Goal: Task Accomplishment & Management: Manage account settings

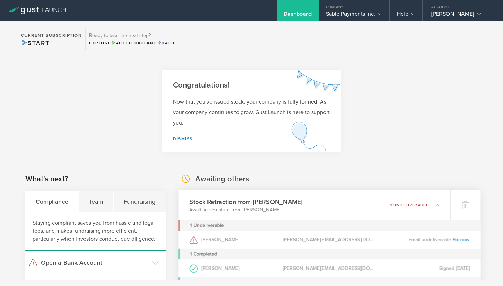
scroll to position [111, 0]
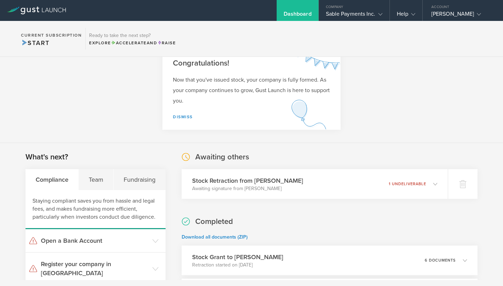
scroll to position [29, 0]
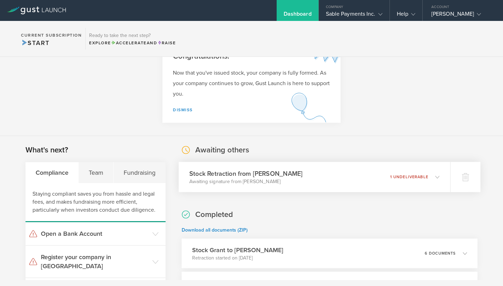
click at [439, 177] on icon at bounding box center [437, 177] width 4 height 4
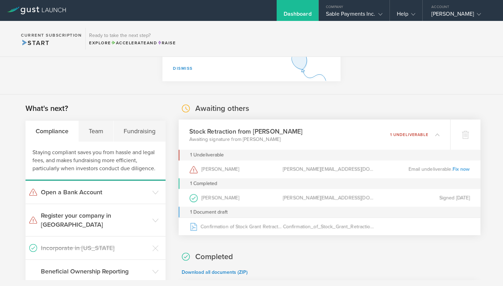
scroll to position [72, 0]
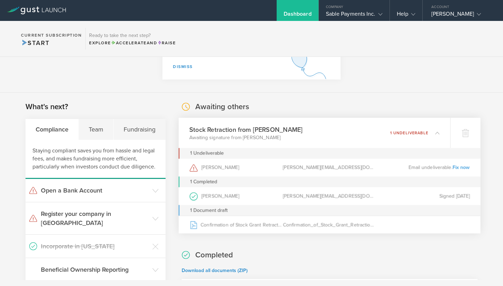
click at [465, 168] on link "Fix now" at bounding box center [460, 168] width 17 height 6
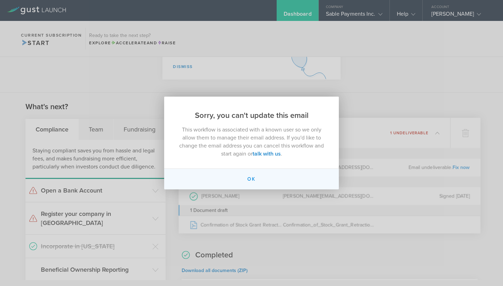
click at [250, 180] on button "Ok" at bounding box center [251, 179] width 175 height 21
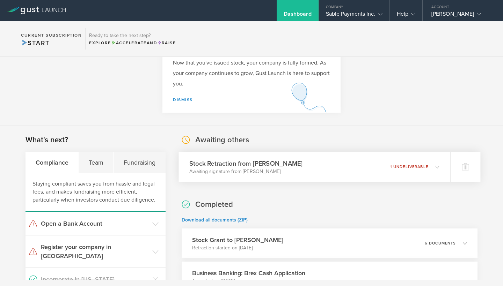
scroll to position [39, 0]
click at [441, 165] on div "Stock Retraction from Debjit Sakar Awaiting signature from Debjit Sakar 1 undel…" at bounding box center [315, 167] width 272 height 30
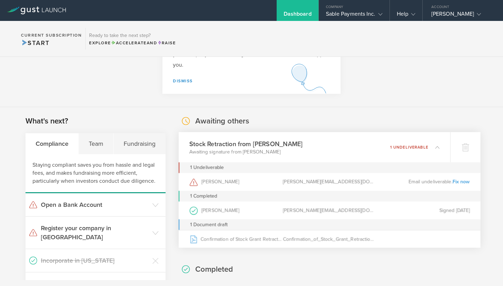
scroll to position [57, 0]
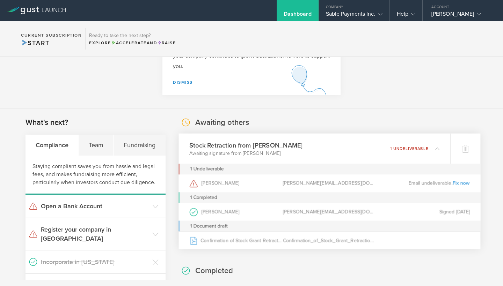
click at [426, 183] on div "Email undeliverable. Fix now" at bounding box center [423, 184] width 94 height 18
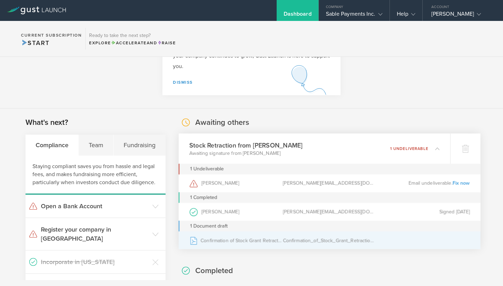
click at [305, 242] on div "Confirmation_of_Stock_Grant_Retraction_Debjit_Sakar.pdf" at bounding box center [330, 240] width 94 height 17
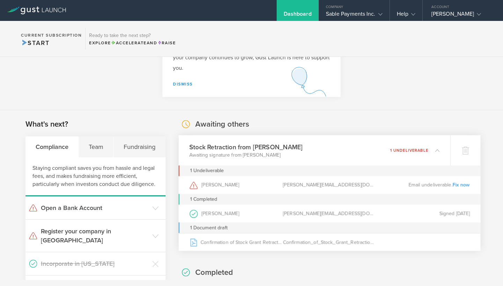
scroll to position [0, 0]
click at [439, 150] on icon at bounding box center [437, 150] width 4 height 4
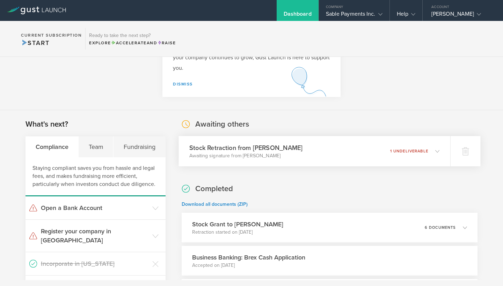
click at [439, 150] on icon at bounding box center [437, 151] width 4 height 4
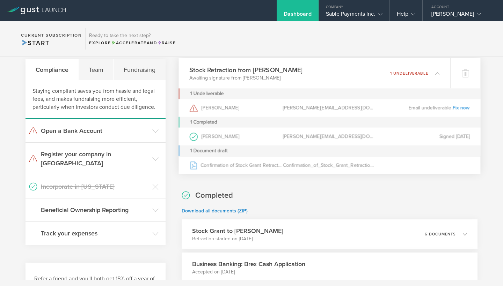
scroll to position [129, 0]
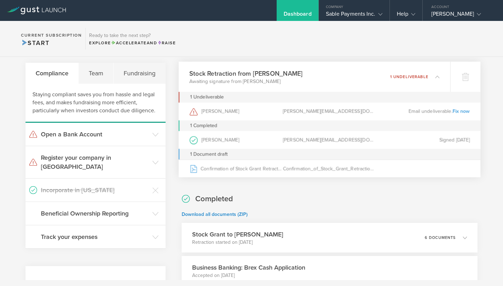
click at [463, 111] on link "Fix now" at bounding box center [460, 111] width 17 height 6
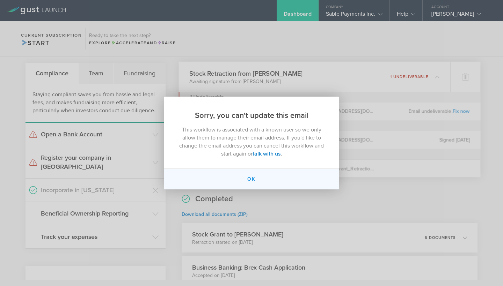
click at [253, 177] on button "Ok" at bounding box center [251, 179] width 175 height 21
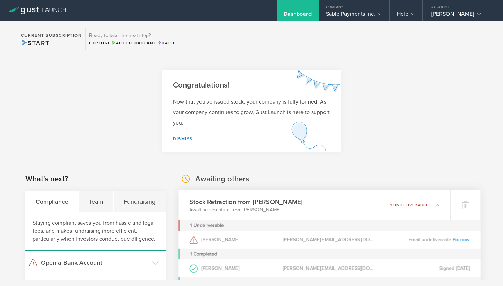
scroll to position [0, 0]
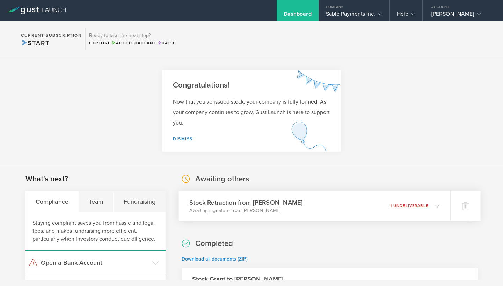
click at [436, 207] on icon at bounding box center [437, 206] width 4 height 4
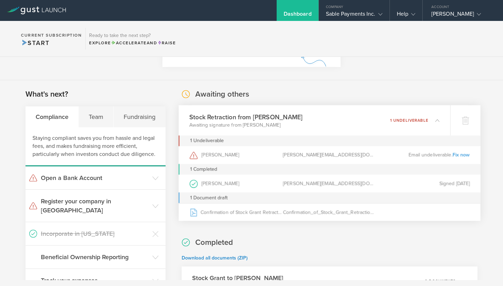
scroll to position [86, 0]
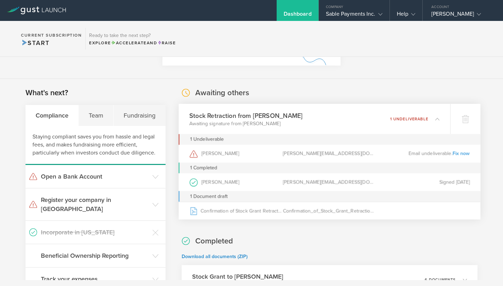
click at [218, 152] on div "[PERSON_NAME]" at bounding box center [236, 154] width 94 height 18
click at [195, 157] on icon at bounding box center [194, 154] width 8 height 7
click at [194, 155] on icon at bounding box center [193, 154] width 1 height 2
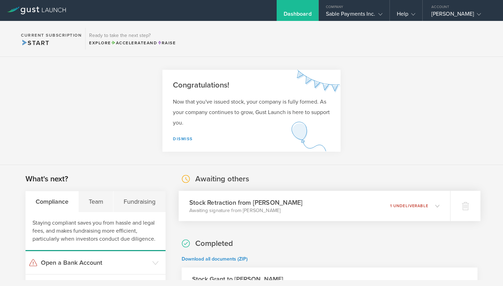
click at [438, 206] on polyline at bounding box center [438, 206] width 4 height 2
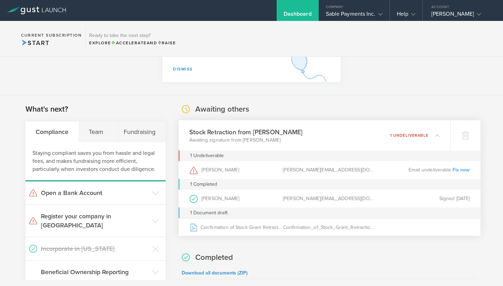
scroll to position [83, 0]
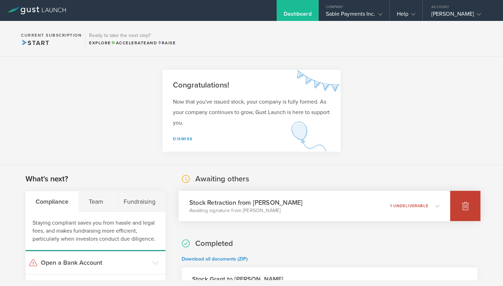
click at [467, 204] on icon at bounding box center [465, 206] width 7 height 7
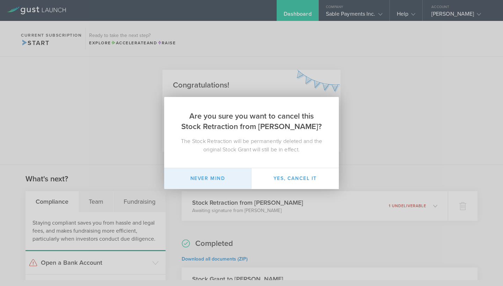
click at [218, 176] on button "Never mind" at bounding box center [207, 178] width 87 height 21
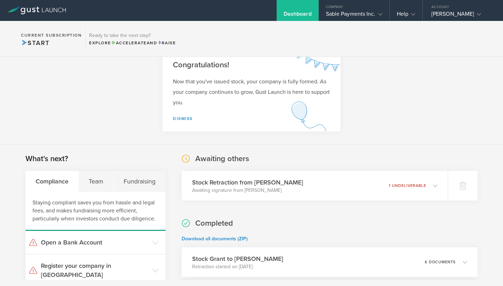
scroll to position [21, 0]
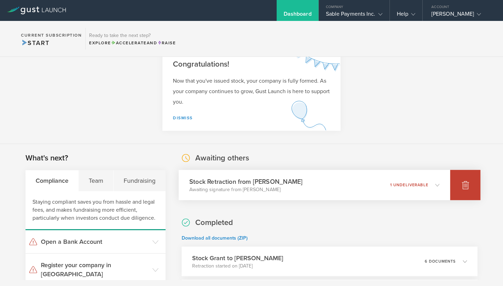
click at [462, 186] on icon at bounding box center [465, 185] width 8 height 8
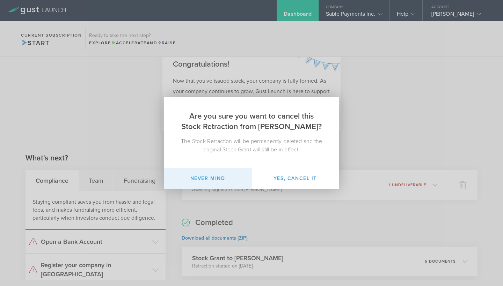
click at [215, 186] on button "Never mind" at bounding box center [207, 178] width 87 height 21
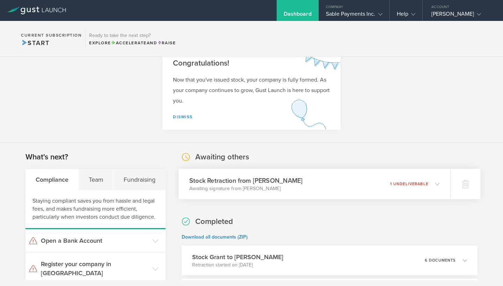
click at [436, 187] on icon at bounding box center [434, 184] width 12 height 6
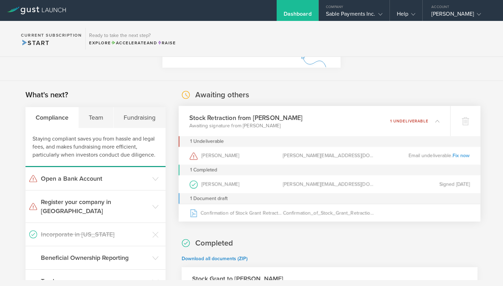
scroll to position [92, 0]
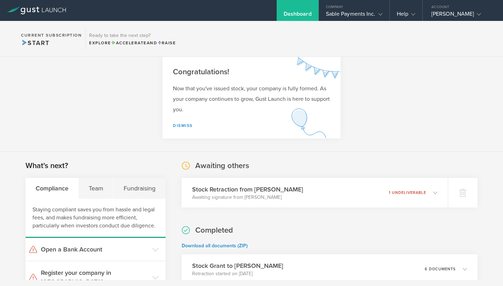
scroll to position [19, 0]
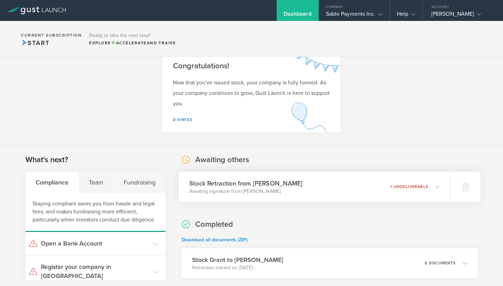
click at [436, 188] on icon at bounding box center [437, 187] width 4 height 4
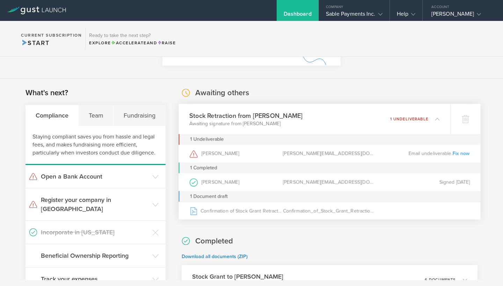
scroll to position [87, 0]
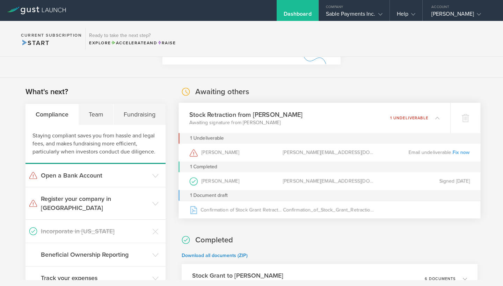
click at [304, 179] on div "[PERSON_NAME][EMAIL_ADDRESS][DOMAIN_NAME]" at bounding box center [330, 182] width 94 height 18
click at [449, 181] on div "Signed [DATE]" at bounding box center [423, 182] width 94 height 18
click at [216, 184] on div "Eduardo Perez (as CEO )" at bounding box center [236, 182] width 94 height 18
click at [196, 184] on circle at bounding box center [194, 182] width 8 height 8
click at [301, 181] on div "[PERSON_NAME][EMAIL_ADDRESS][DOMAIN_NAME]" at bounding box center [330, 182] width 94 height 18
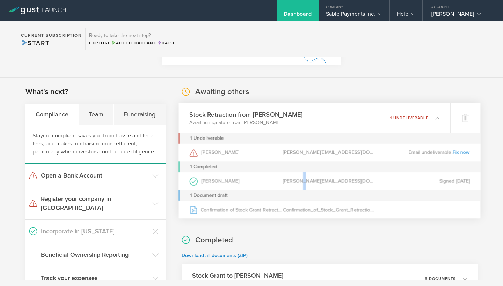
click at [301, 181] on div "[PERSON_NAME][EMAIL_ADDRESS][DOMAIN_NAME]" at bounding box center [330, 182] width 94 height 18
click at [224, 180] on div "Eduardo Perez (as CEO )" at bounding box center [236, 182] width 94 height 18
click at [188, 180] on div "Eduardo Perez (as CEO ) eduardo@sablepay.io Signed Sep 30, 2025" at bounding box center [330, 182] width 302 height 18
click at [193, 181] on circle at bounding box center [194, 182] width 8 height 8
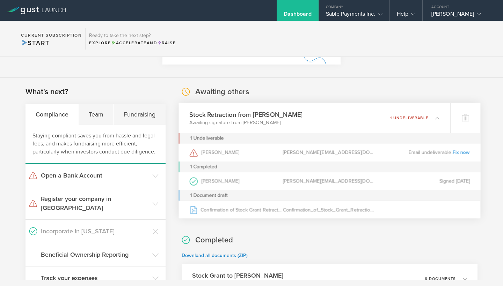
click at [235, 181] on div "Eduardo Perez (as CEO )" at bounding box center [236, 182] width 94 height 18
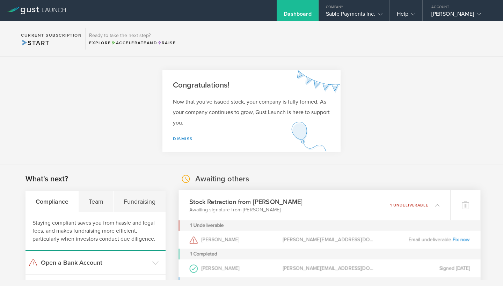
scroll to position [0, 0]
click at [369, 157] on section "Congratulations! Now that you've issued stock, your company is fully formed. As…" at bounding box center [251, 111] width 503 height 108
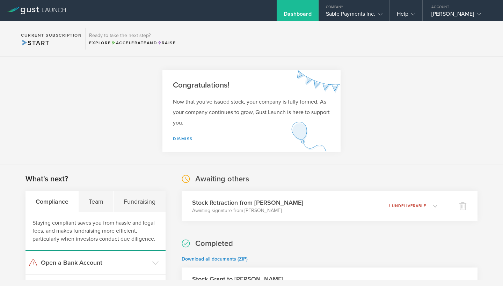
click at [431, 85] on section "Congratulations! Now that you've issued stock, your company is fully formed. As…" at bounding box center [251, 111] width 503 height 108
click at [413, 13] on icon at bounding box center [413, 14] width 4 height 4
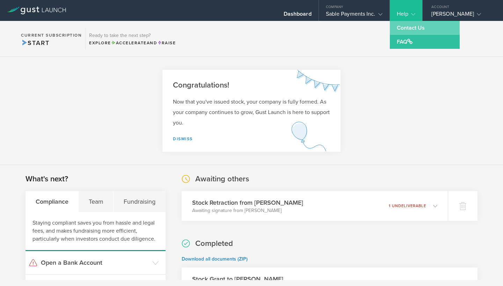
click at [409, 27] on link "Contact Us" at bounding box center [425, 28] width 70 height 14
